Goal: Information Seeking & Learning: Learn about a topic

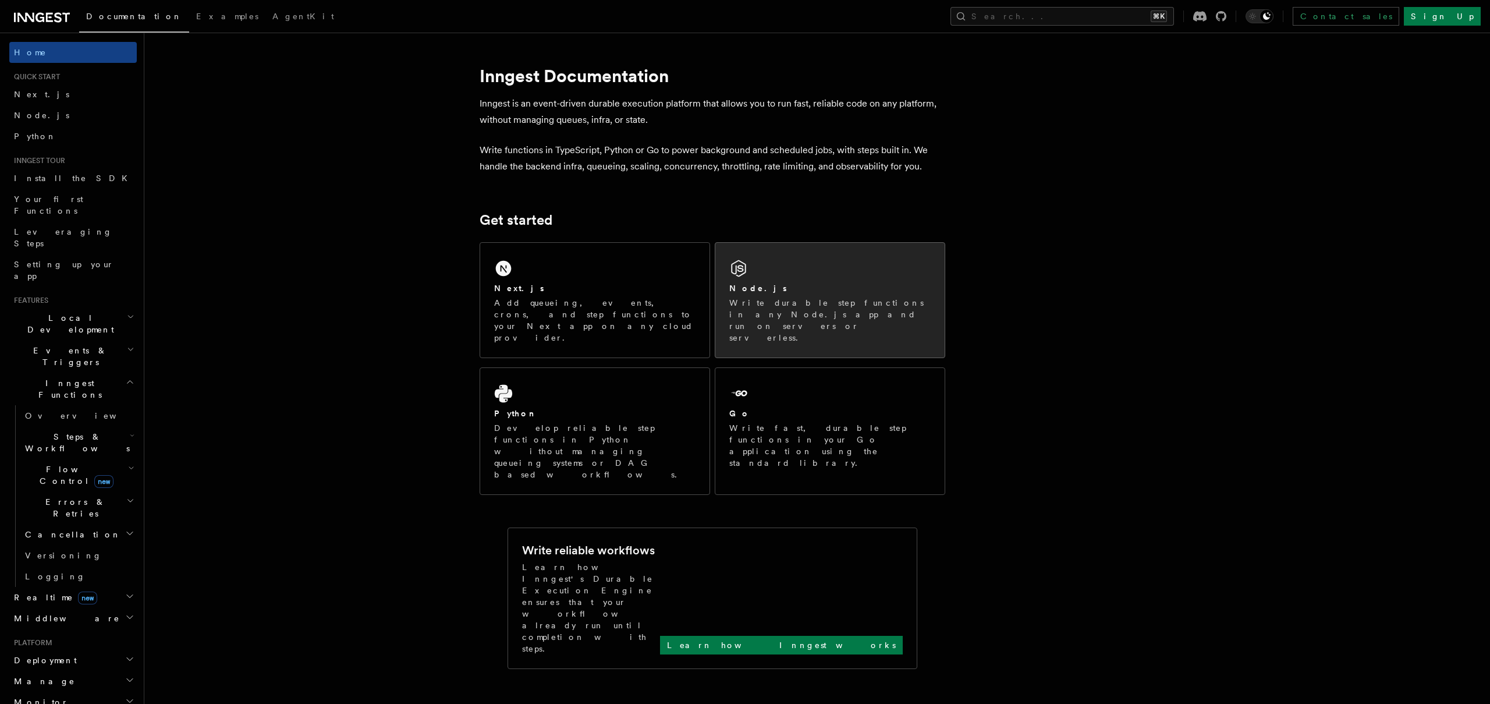
click at [722, 278] on div "Node.js Write durable step functions in any Node.js app and run on servers or s…" at bounding box center [829, 300] width 229 height 115
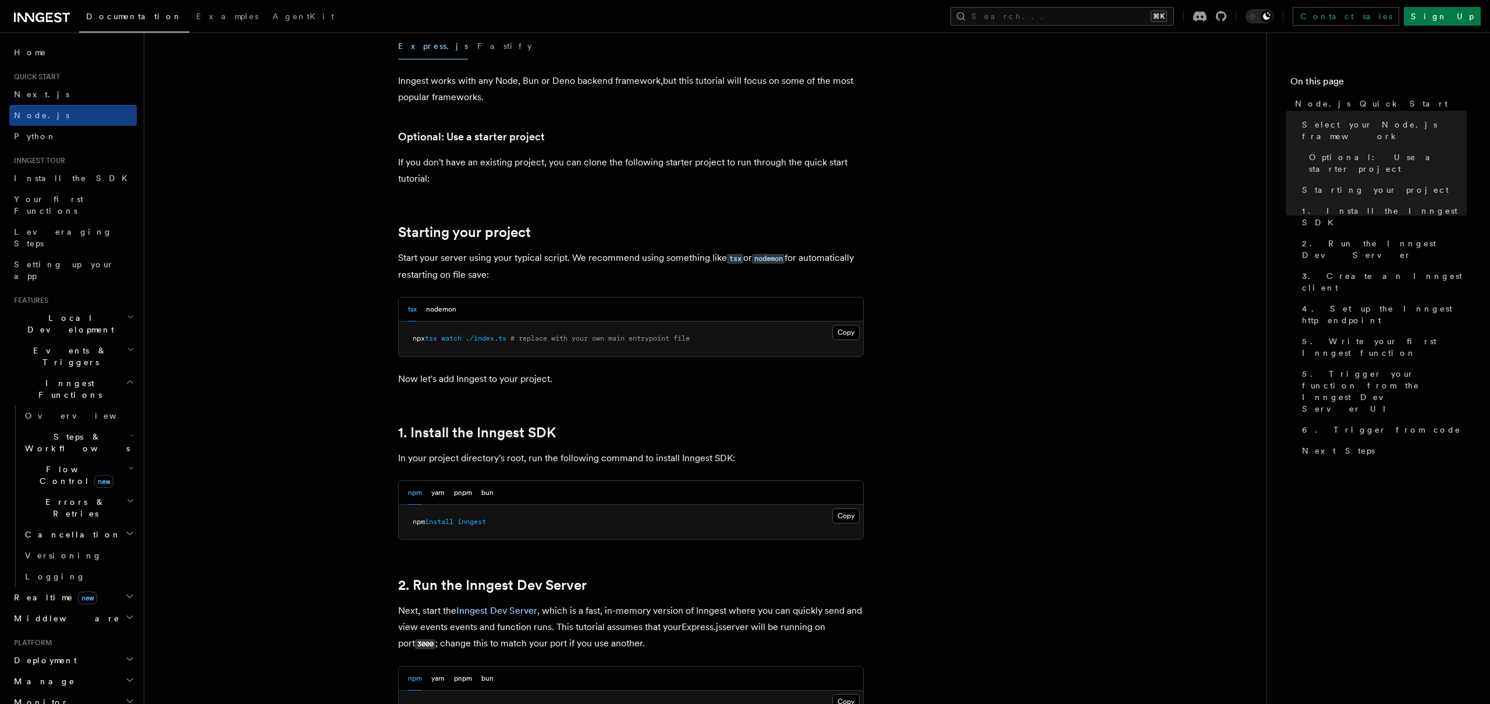
scroll to position [384, 0]
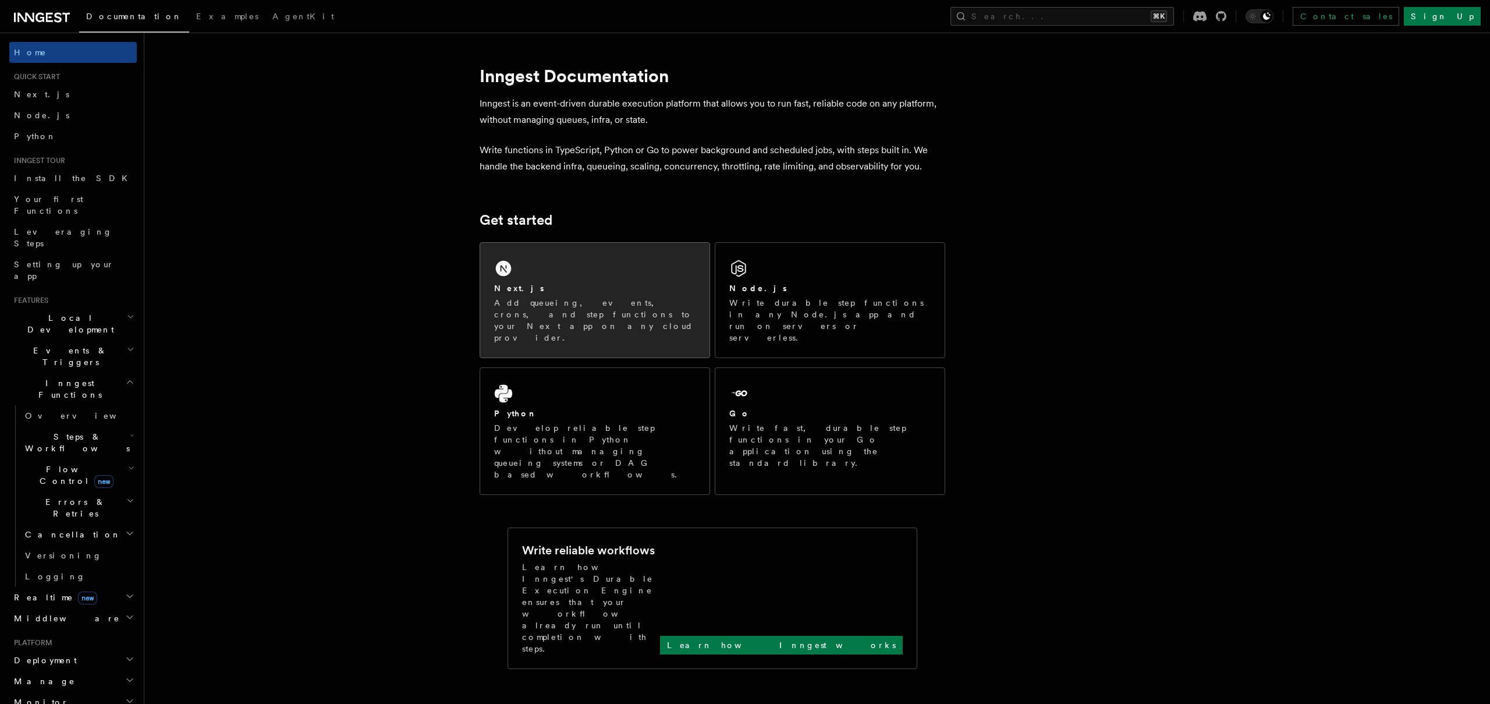
click at [489, 255] on div "Next.js Add queueing, events, crons, and step functions to your Next app on any…" at bounding box center [594, 300] width 229 height 115
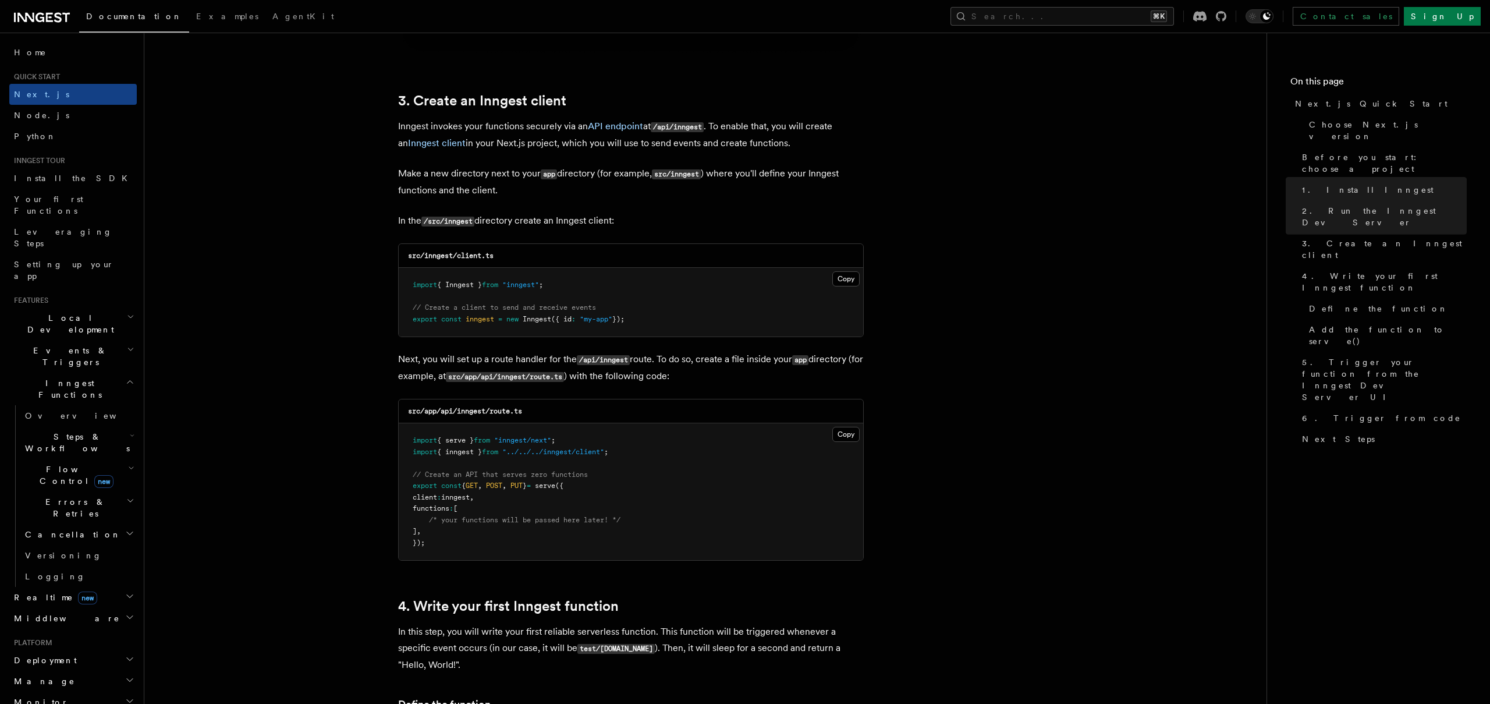
scroll to position [1329, 0]
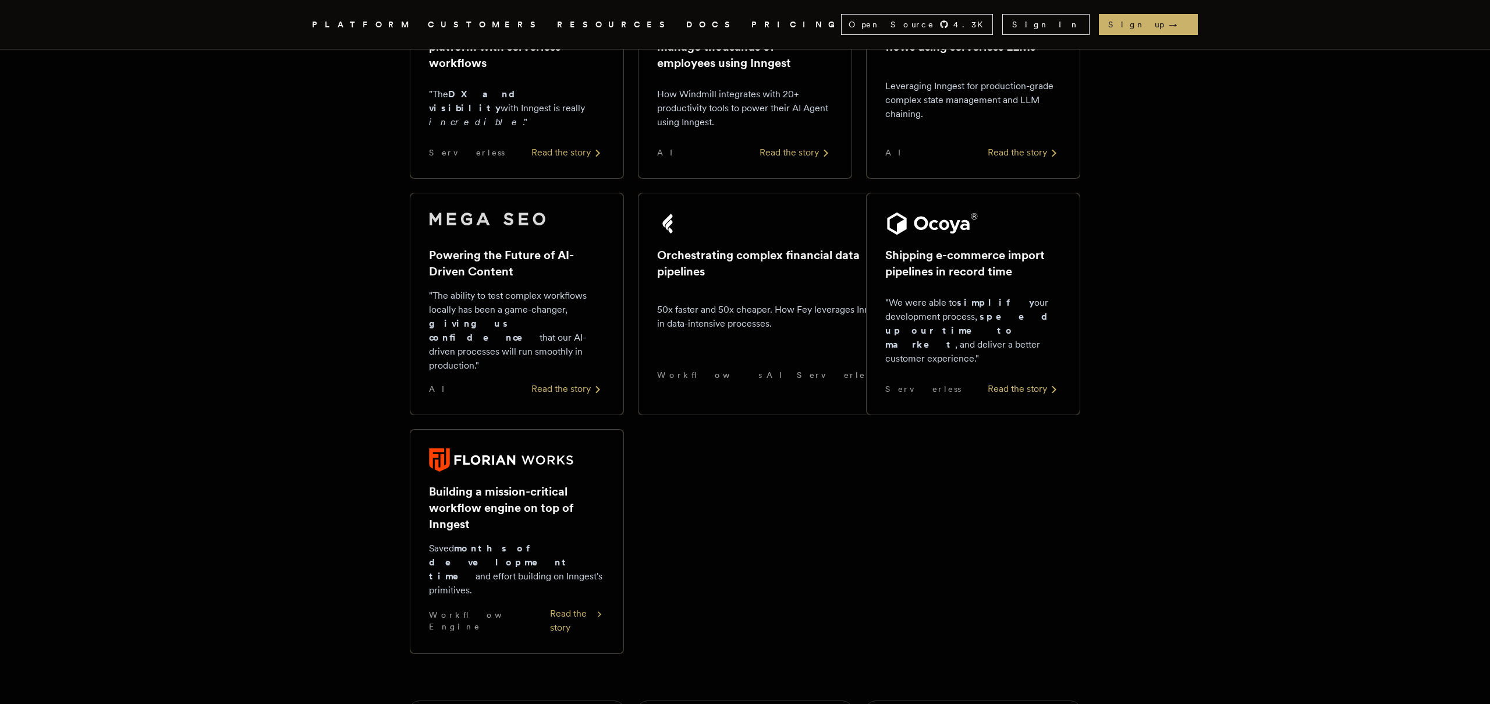
scroll to position [519, 0]
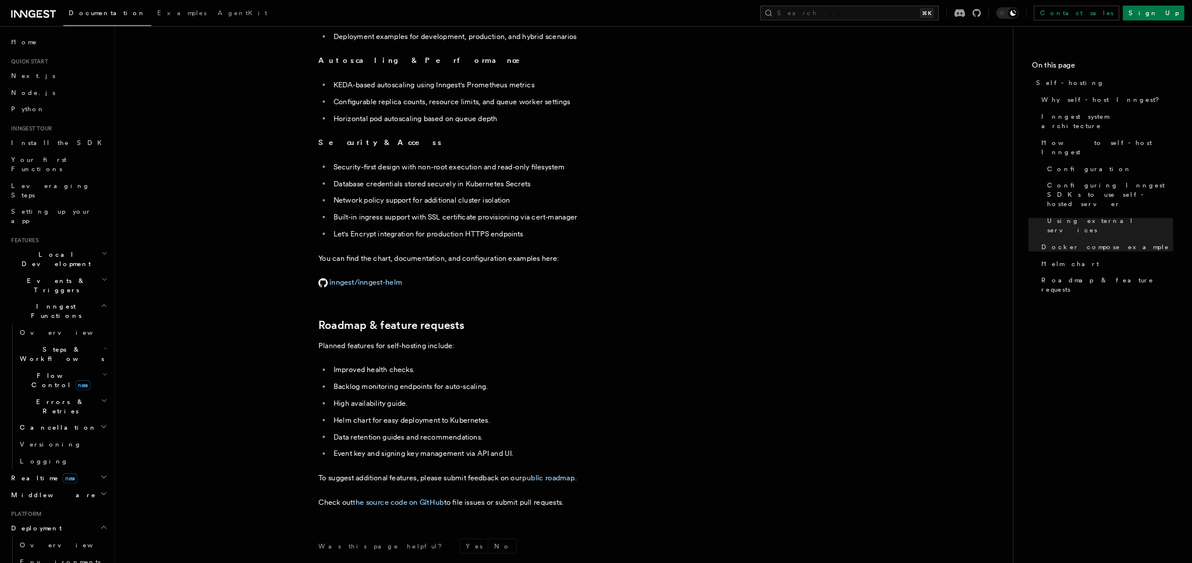
scroll to position [4160, 0]
